Goal: Task Accomplishment & Management: Complete application form

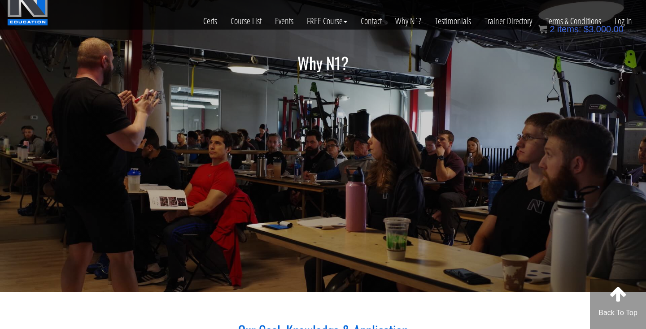
scroll to position [11, 0]
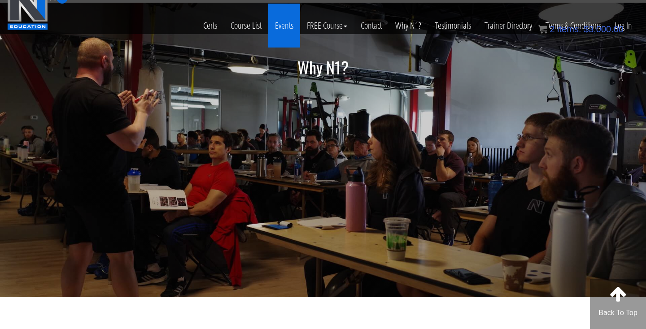
click at [281, 24] on link "Events" at bounding box center [284, 26] width 32 height 44
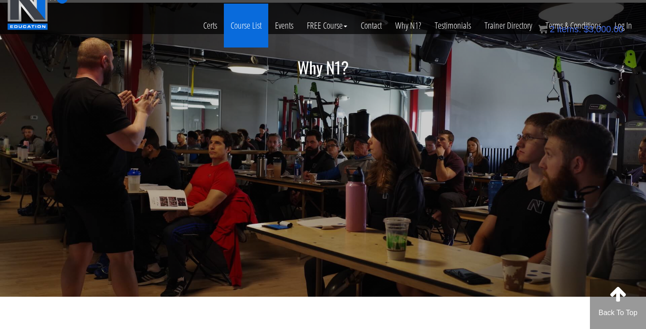
click at [237, 26] on link "Course List" at bounding box center [246, 26] width 44 height 44
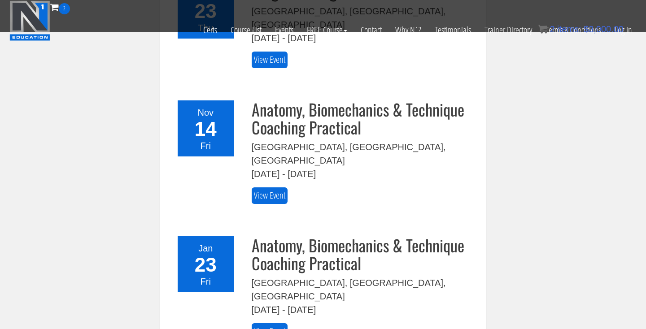
scroll to position [297, 0]
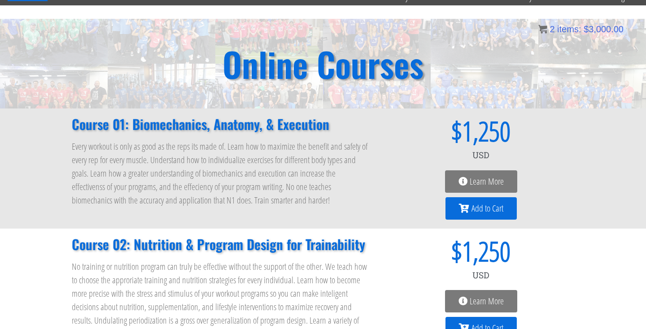
scroll to position [57, 0]
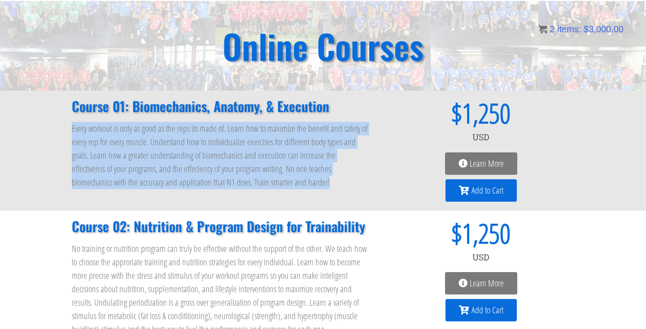
drag, startPoint x: 69, startPoint y: 125, endPoint x: 262, endPoint y: 189, distance: 203.3
click at [262, 189] on div "Course 01: Biomechanics, Anatomy, & Execution Every workout is only as good as …" at bounding box center [220, 150] width 307 height 111
click at [485, 163] on span "Learn More" at bounding box center [487, 163] width 34 height 9
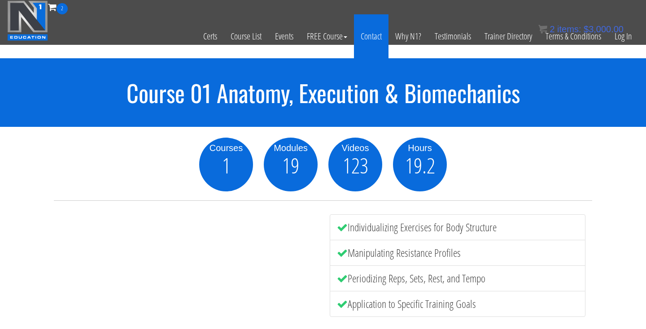
click at [371, 35] on link "Contact" at bounding box center [371, 36] width 35 height 44
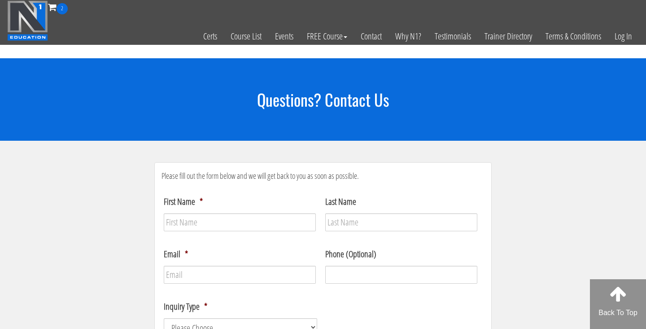
scroll to position [44, 0]
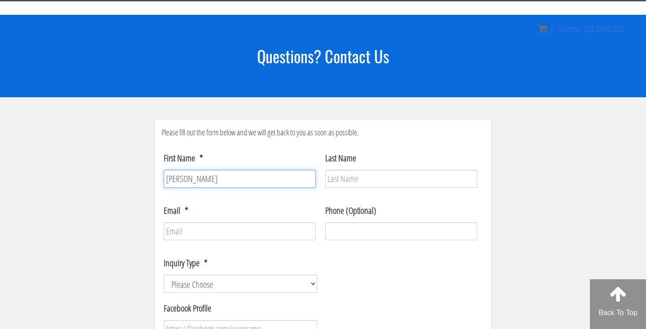
type input "[PERSON_NAME]"
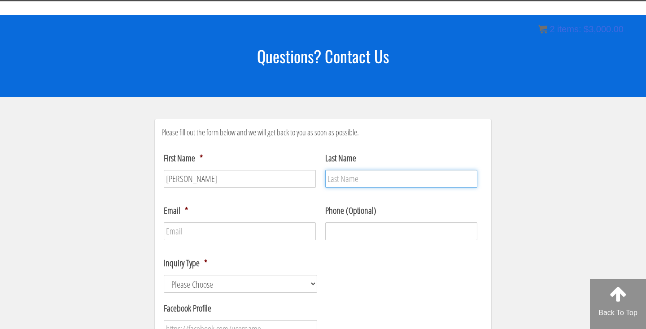
type input "Mazo"
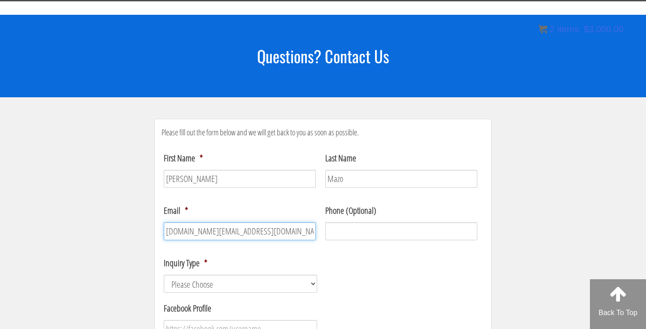
type input "[DOMAIN_NAME][EMAIL_ADDRESS][DOMAIN_NAME]"
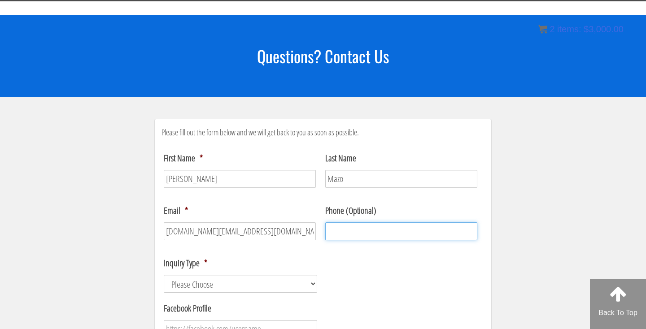
type input "(___) ___-____"
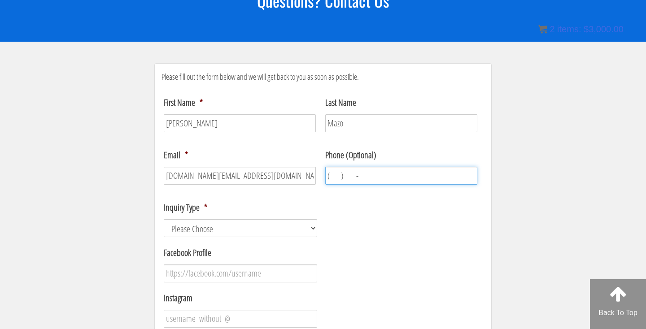
scroll to position [103, 0]
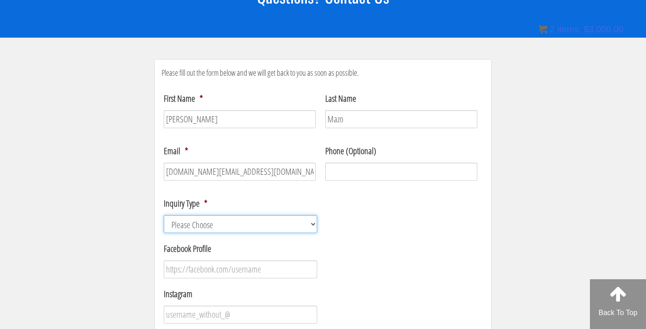
select select "Course / Certification Information"
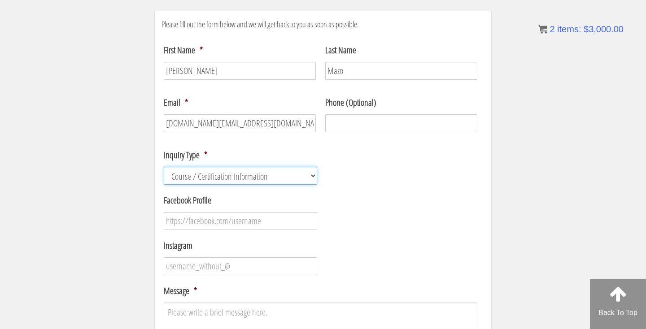
scroll to position [154, 0]
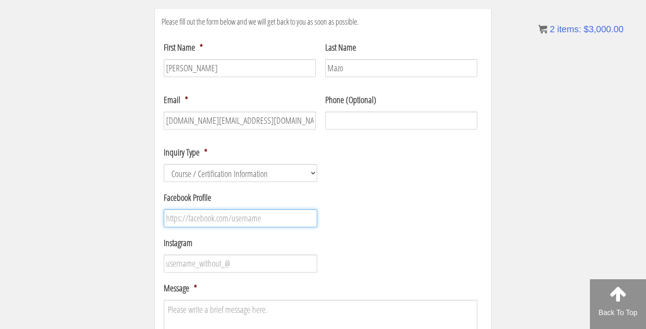
click at [224, 217] on input "Facebook Profile" at bounding box center [241, 219] width 154 height 18
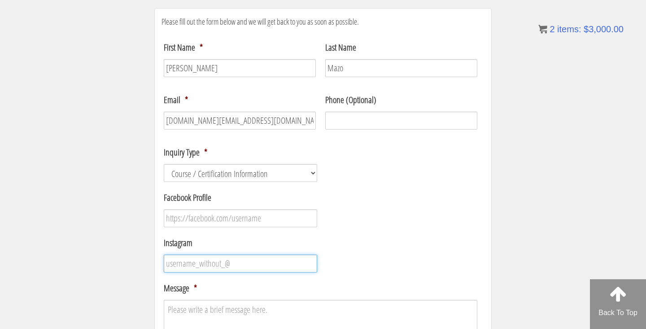
click at [224, 266] on input "Instagram" at bounding box center [241, 264] width 154 height 18
type input "j"
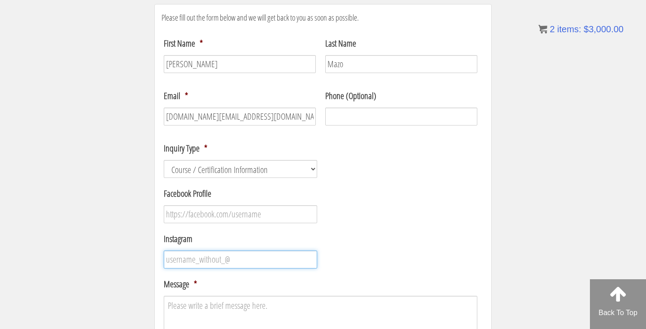
scroll to position [163, 0]
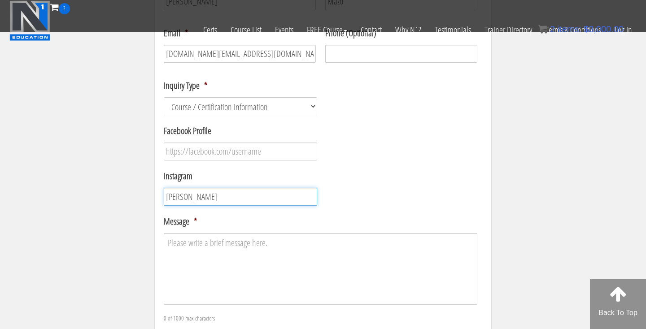
type input "[PERSON_NAME]"
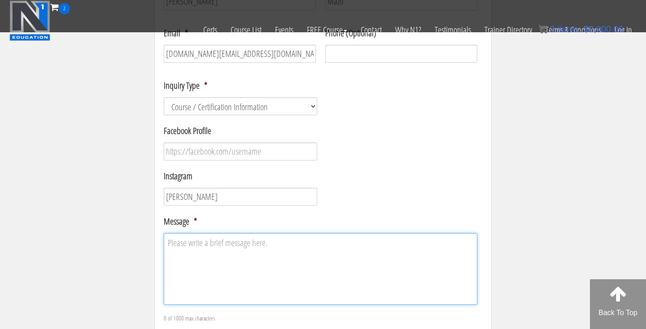
click at [239, 241] on textarea "Message *" at bounding box center [321, 269] width 314 height 72
click at [228, 242] on textarea "Hi, my name is [PERSON_NAME], I want to perform" at bounding box center [321, 269] width 314 height 72
click at [364, 246] on textarea "Hi, my name is [PERSON_NAME], I come from [GEOGRAPHIC_DATA], and i want to perf…" at bounding box center [321, 269] width 314 height 72
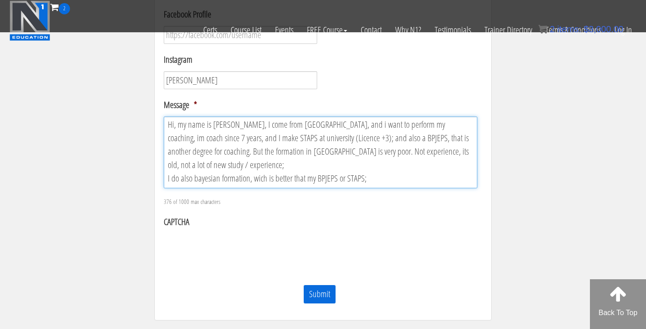
scroll to position [260, 0]
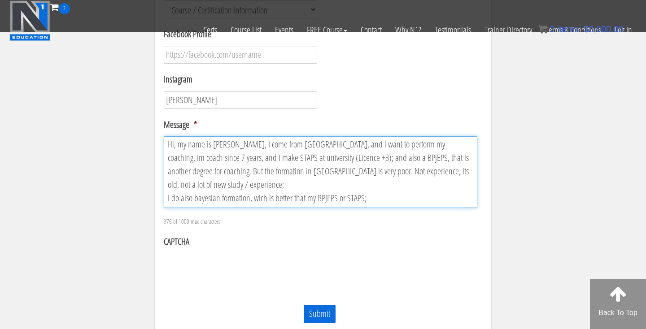
click at [391, 145] on textarea "Hi, my name is [PERSON_NAME], I come from [GEOGRAPHIC_DATA], and i want to perf…" at bounding box center [321, 172] width 314 height 72
click at [391, 192] on textarea "Hi, my name is [PERSON_NAME], I come from [GEOGRAPHIC_DATA], and i want to perf…" at bounding box center [321, 172] width 314 height 72
drag, startPoint x: 375, startPoint y: 189, endPoint x: 166, endPoint y: 137, distance: 215.4
click at [166, 137] on textarea "Hi, my name is [PERSON_NAME], I come from [GEOGRAPHIC_DATA], and i want to perf…" at bounding box center [321, 172] width 314 height 72
click at [194, 155] on textarea "Hi, my name is [PERSON_NAME], I come from [GEOGRAPHIC_DATA], and i want to perf…" at bounding box center [321, 172] width 314 height 72
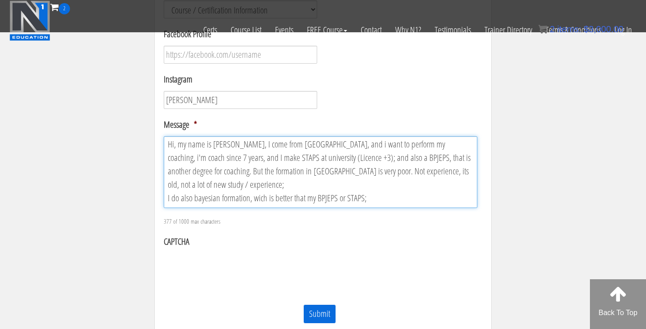
scroll to position [0, 0]
drag, startPoint x: 372, startPoint y: 181, endPoint x: 138, endPoint y: 110, distance: 244.2
click at [136, 110] on section "Please fill out the form below and we will get back to you as soon as possible.…" at bounding box center [323, 97] width 646 height 549
click at [351, 150] on textarea "Hi, my name is [PERSON_NAME], I come from [GEOGRAPHIC_DATA], and i want to perf…" at bounding box center [321, 172] width 314 height 72
drag, startPoint x: 377, startPoint y: 185, endPoint x: 165, endPoint y: 139, distance: 217.7
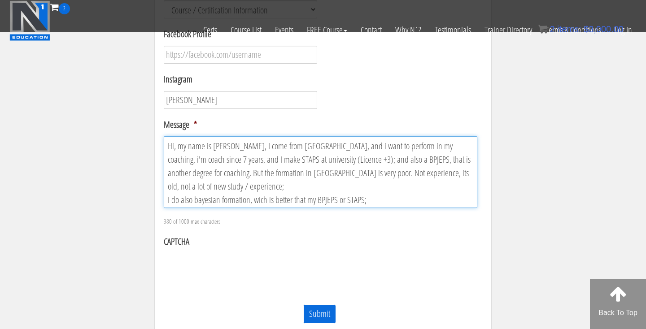
click at [165, 139] on textarea "Hi, my name is [PERSON_NAME], I come from [GEOGRAPHIC_DATA], and i want to perf…" at bounding box center [321, 172] width 314 height 72
click at [171, 162] on textarea "Hi, my name is [PERSON_NAME], I come from [GEOGRAPHIC_DATA], and i want to perf…" at bounding box center [321, 172] width 314 height 72
click at [190, 159] on textarea "Hi, my name is [PERSON_NAME], I come from [GEOGRAPHIC_DATA], and i want to perf…" at bounding box center [321, 172] width 314 height 72
drag, startPoint x: 381, startPoint y: 188, endPoint x: 167, endPoint y: 143, distance: 218.3
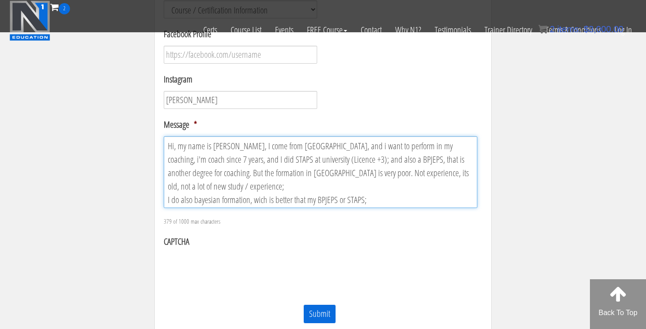
click at [167, 144] on textarea "Hi, my name is [PERSON_NAME], I come from [GEOGRAPHIC_DATA], and i want to perf…" at bounding box center [321, 172] width 314 height 72
click at [188, 192] on textarea "Hi, my name is [PERSON_NAME], I come from [GEOGRAPHIC_DATA], and i want to perf…" at bounding box center [321, 172] width 314 height 72
click at [175, 189] on textarea "Hi, my name is [PERSON_NAME], I come from [GEOGRAPHIC_DATA], and i want to perf…" at bounding box center [321, 172] width 314 height 72
drag, startPoint x: 395, startPoint y: 189, endPoint x: 114, endPoint y: 185, distance: 280.6
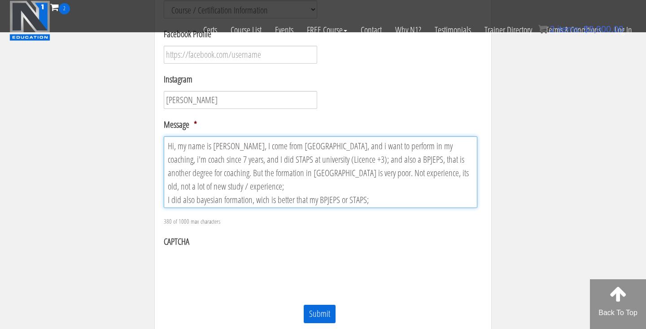
click at [114, 185] on section "Please fill out the form below and we will get back to you as soon as possible.…" at bounding box center [323, 97] width 646 height 549
click at [324, 165] on textarea "Hi, my name is [PERSON_NAME], I come from [GEOGRAPHIC_DATA], and i want to perf…" at bounding box center [321, 172] width 314 height 72
click at [380, 192] on textarea "Hi, my name is [PERSON_NAME], I come from [GEOGRAPHIC_DATA], and i want to perf…" at bounding box center [321, 172] width 314 height 72
click at [384, 188] on textarea "Hi, my name is [PERSON_NAME], I come from [GEOGRAPHIC_DATA], and i want to perf…" at bounding box center [321, 172] width 314 height 72
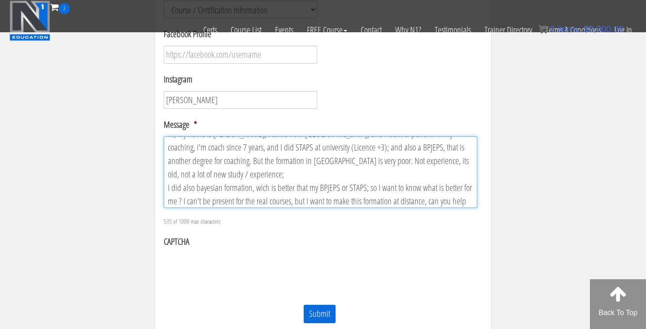
drag, startPoint x: 219, startPoint y: 196, endPoint x: 181, endPoint y: 183, distance: 39.7
click at [181, 183] on textarea "Hi, my name is [PERSON_NAME], I come from [GEOGRAPHIC_DATA], and i want to perf…" at bounding box center [321, 172] width 314 height 72
click at [303, 200] on textarea "Hi, my name is [PERSON_NAME], I come from [GEOGRAPHIC_DATA], and i want to perf…" at bounding box center [321, 172] width 314 height 72
drag, startPoint x: 304, startPoint y: 200, endPoint x: 369, endPoint y: 175, distance: 69.4
click at [369, 175] on textarea "Hi, my name is [PERSON_NAME], I come from [GEOGRAPHIC_DATA], and i want to perf…" at bounding box center [321, 172] width 314 height 72
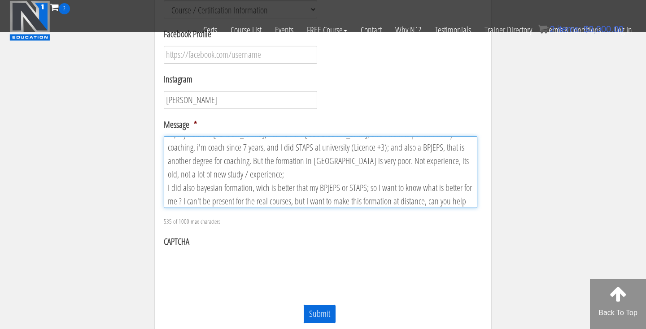
click at [223, 199] on textarea "Hi, my name is [PERSON_NAME], I come from [GEOGRAPHIC_DATA], and i want to perf…" at bounding box center [321, 172] width 314 height 72
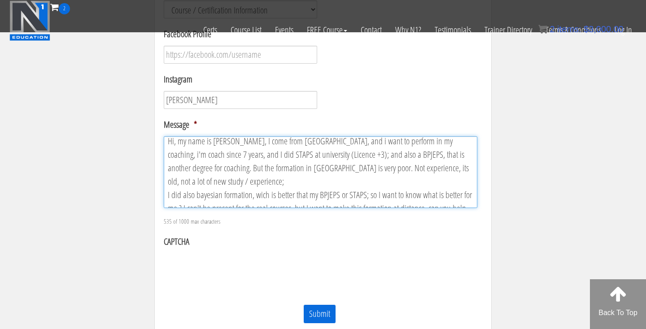
scroll to position [0, 0]
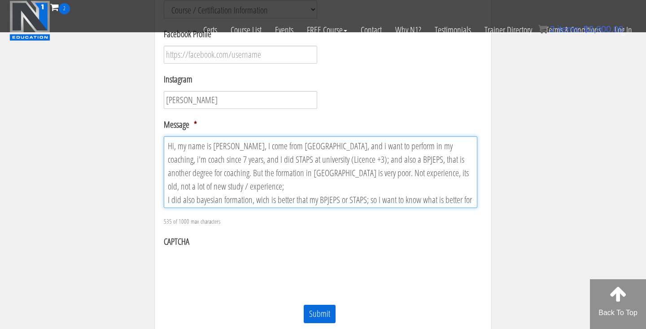
drag, startPoint x: 223, startPoint y: 199, endPoint x: 162, endPoint y: 127, distance: 94.0
click at [162, 127] on li "Message * Hi, my name is [PERSON_NAME], I come from [GEOGRAPHIC_DATA], and i wa…" at bounding box center [323, 172] width 323 height 109
type textarea "Hi, my name is [PERSON_NAME], I come from [GEOGRAPHIC_DATA], and i want to perf…"
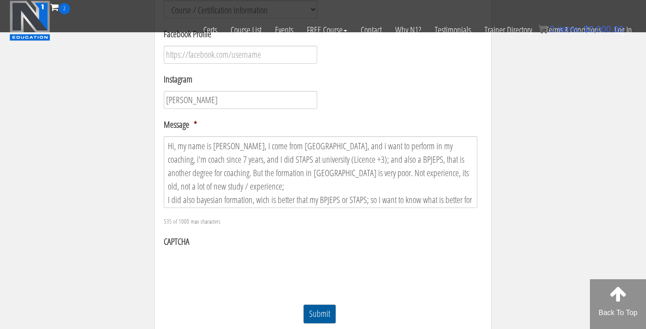
click at [315, 315] on input "Submit" at bounding box center [319, 314] width 33 height 19
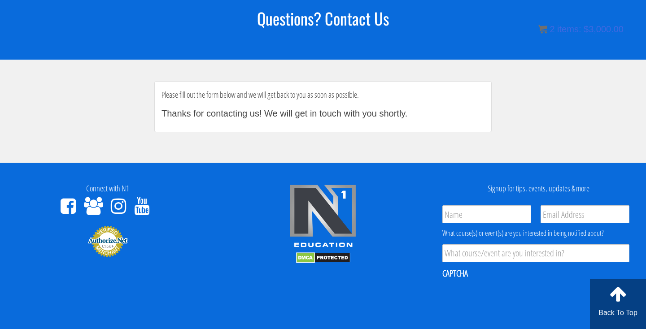
scroll to position [4, 4]
